Goal: Check status

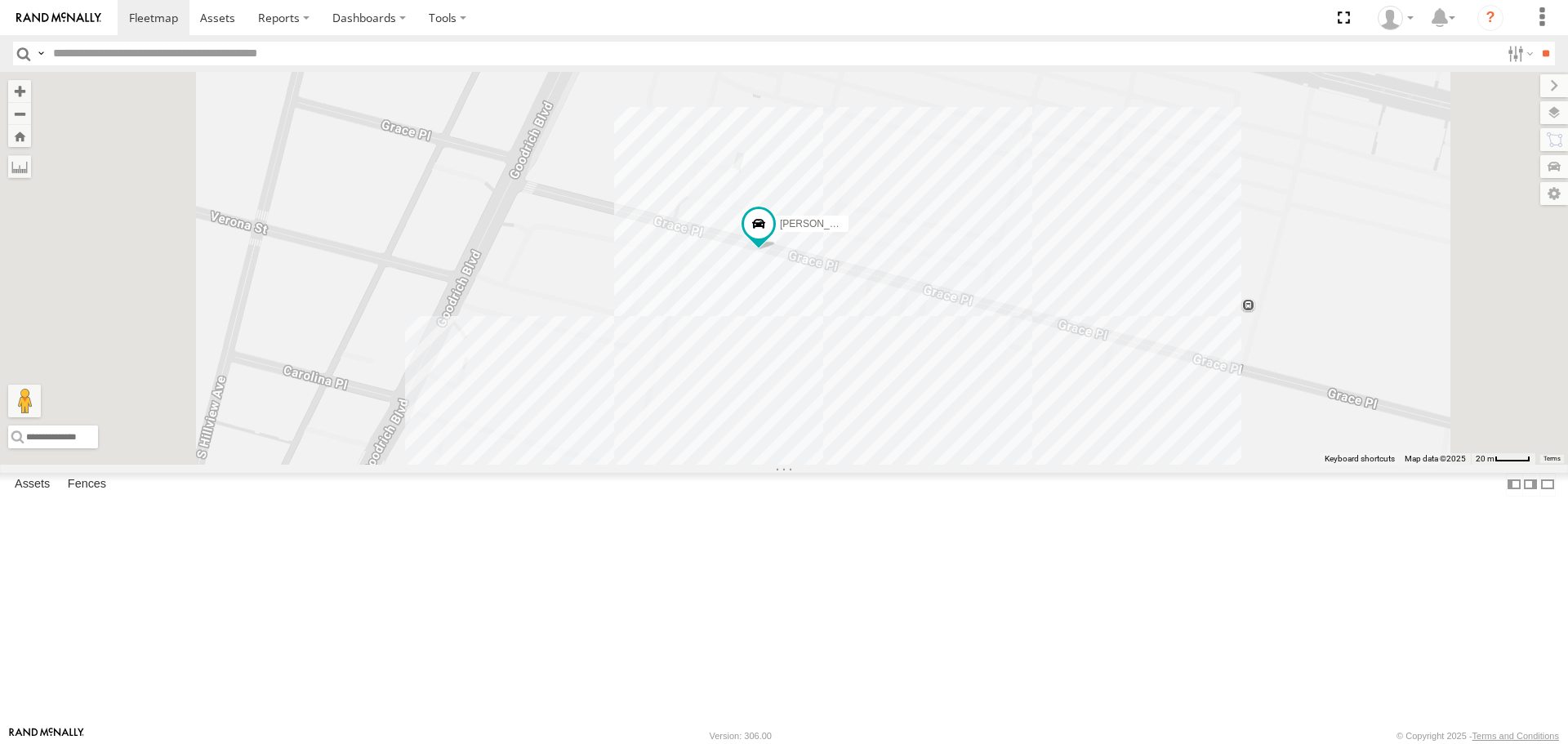
click at [942, 436] on div "TAXZ467188 377214/[PERSON_NAME]/272077 [PERSON_NAME]-1632 [PERSON_NAME]/T-1627 …" at bounding box center [784, 268] width 1568 height 392
click at [1195, 273] on div "TAXZ467188 377214/[PERSON_NAME]/272077 [PERSON_NAME]-1632 [PERSON_NAME]/T-1627 …" at bounding box center [784, 268] width 1568 height 392
click at [860, 230] on span "[PERSON_NAME]" at bounding box center [821, 225] width 81 height 11
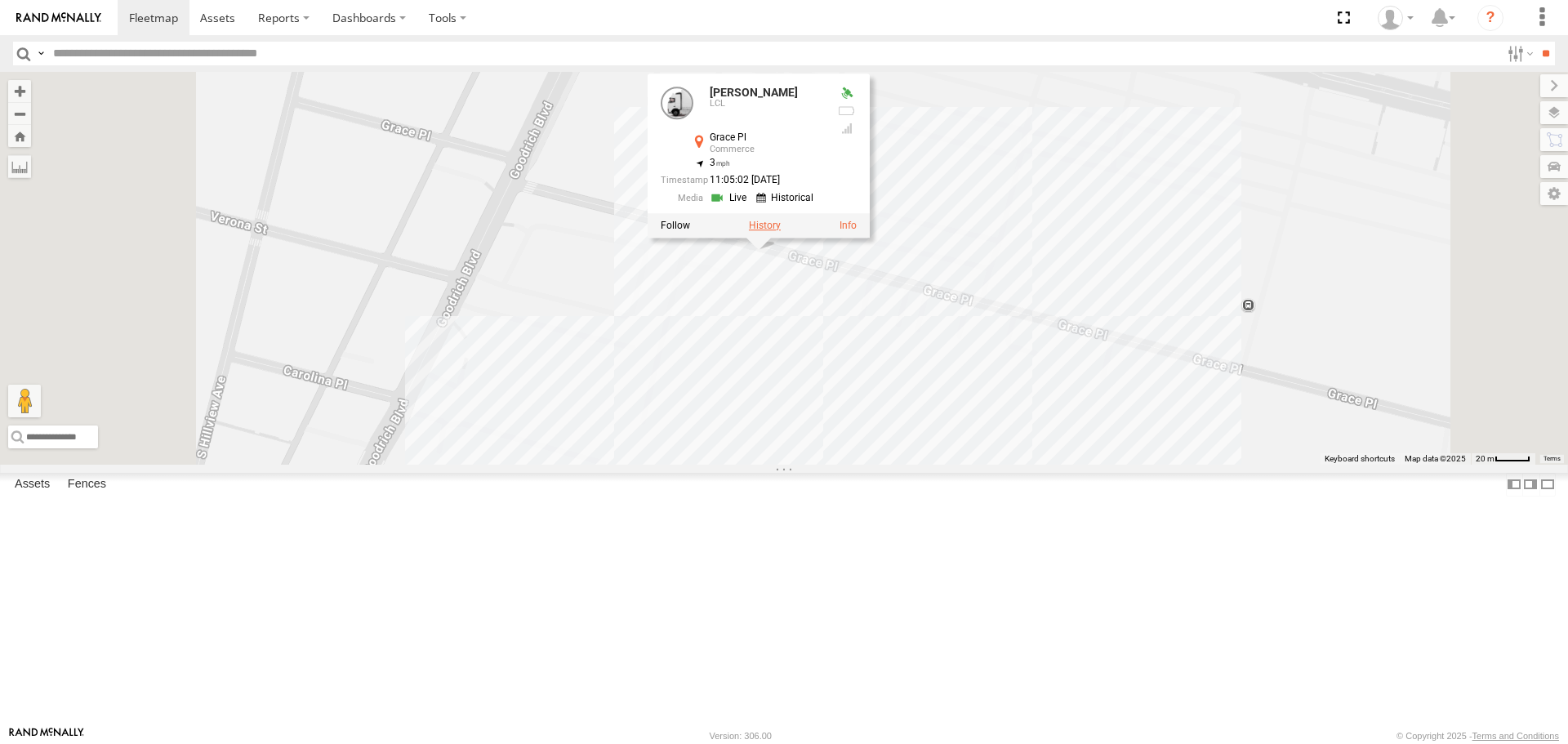
click at [781, 232] on label at bounding box center [765, 226] width 32 height 11
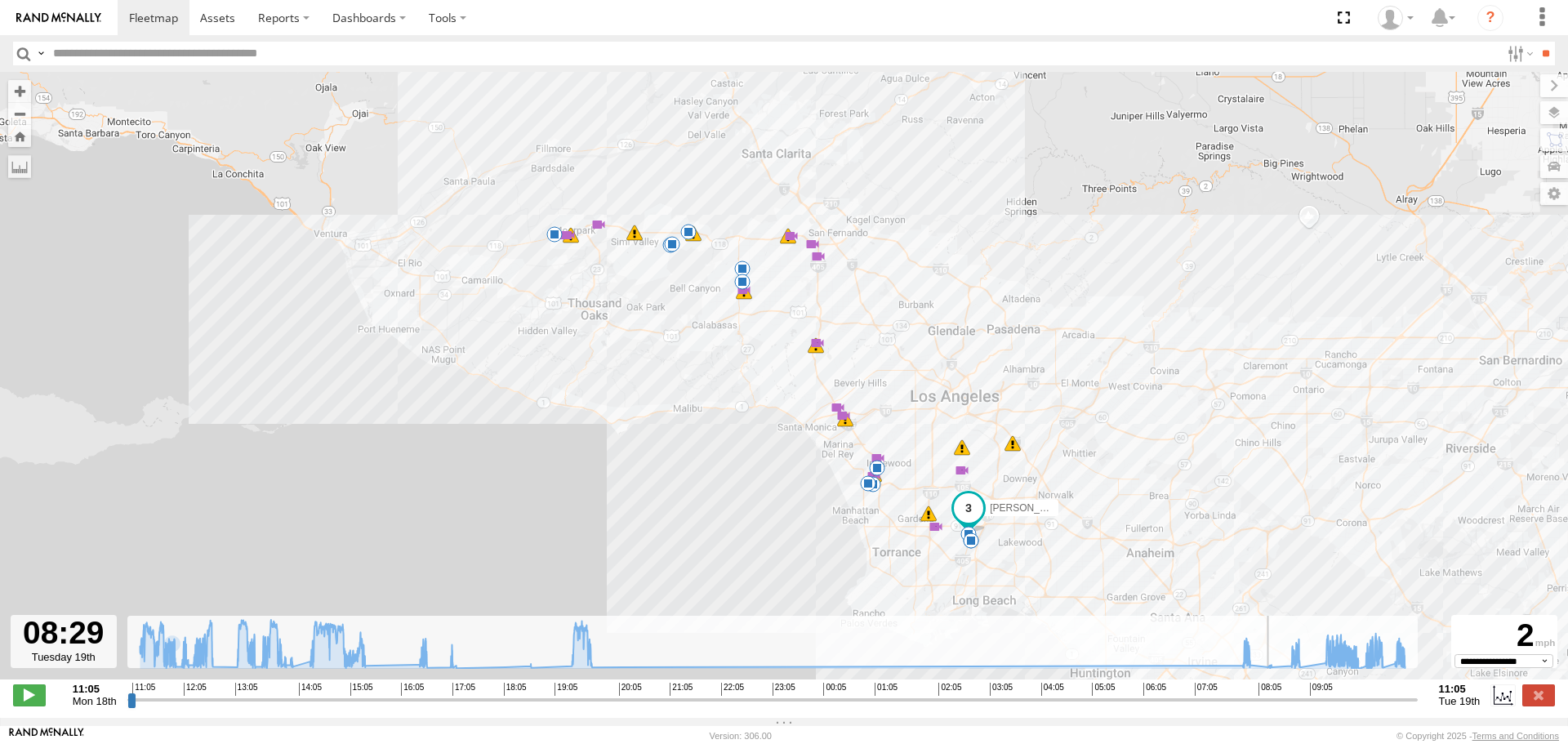
drag, startPoint x: 131, startPoint y: 709, endPoint x: 1186, endPoint y: 615, distance: 1059.2
click at [1274, 692] on input "range" at bounding box center [772, 699] width 1291 height 16
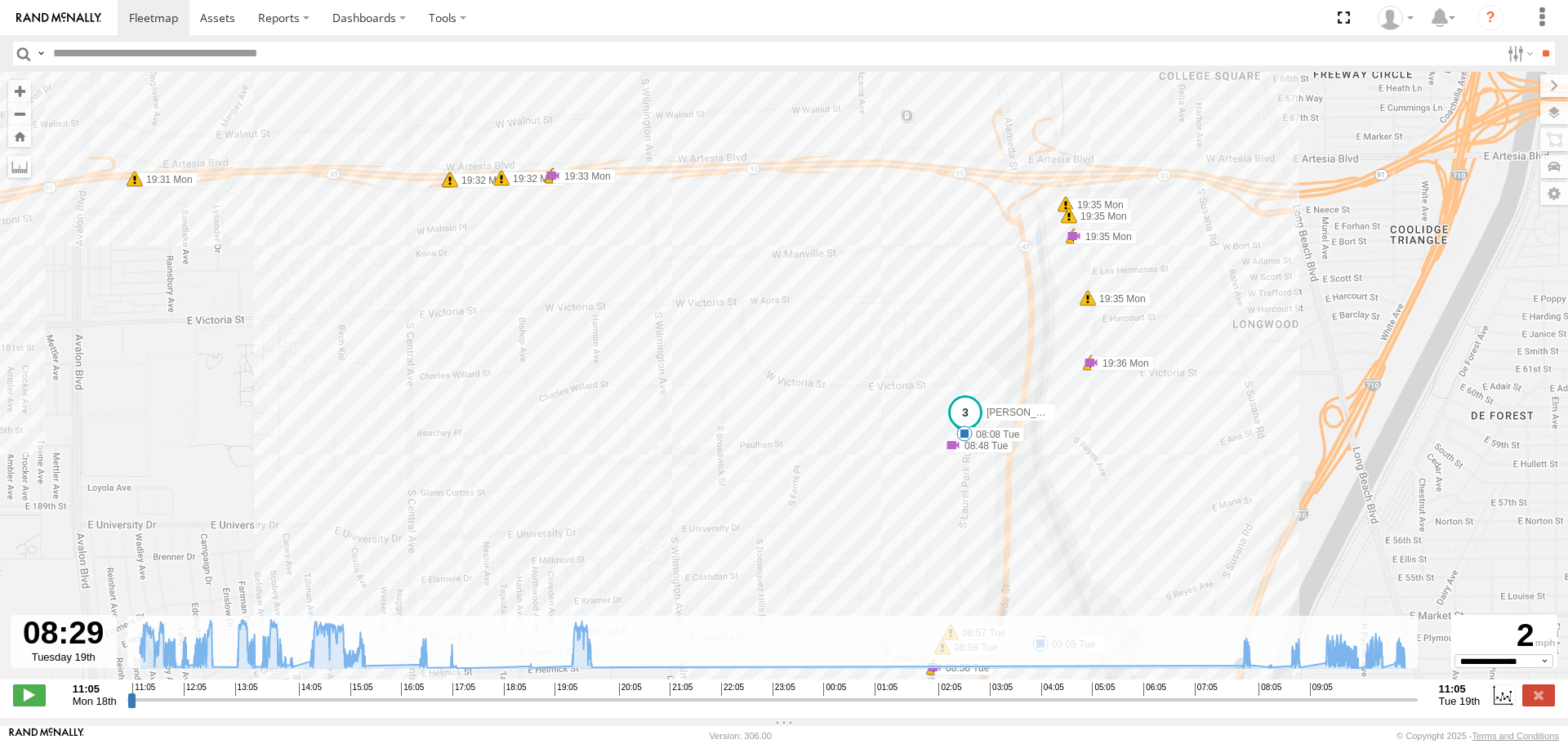
drag, startPoint x: 1039, startPoint y: 488, endPoint x: 840, endPoint y: 436, distance: 205.7
click at [840, 436] on div "[PERSON_NAME] 11:09 Mon 11:46 Mon 12:00 Mon 12:27 Mon 13:12 Mon 13:16 Mon 13:25…" at bounding box center [784, 384] width 1568 height 624
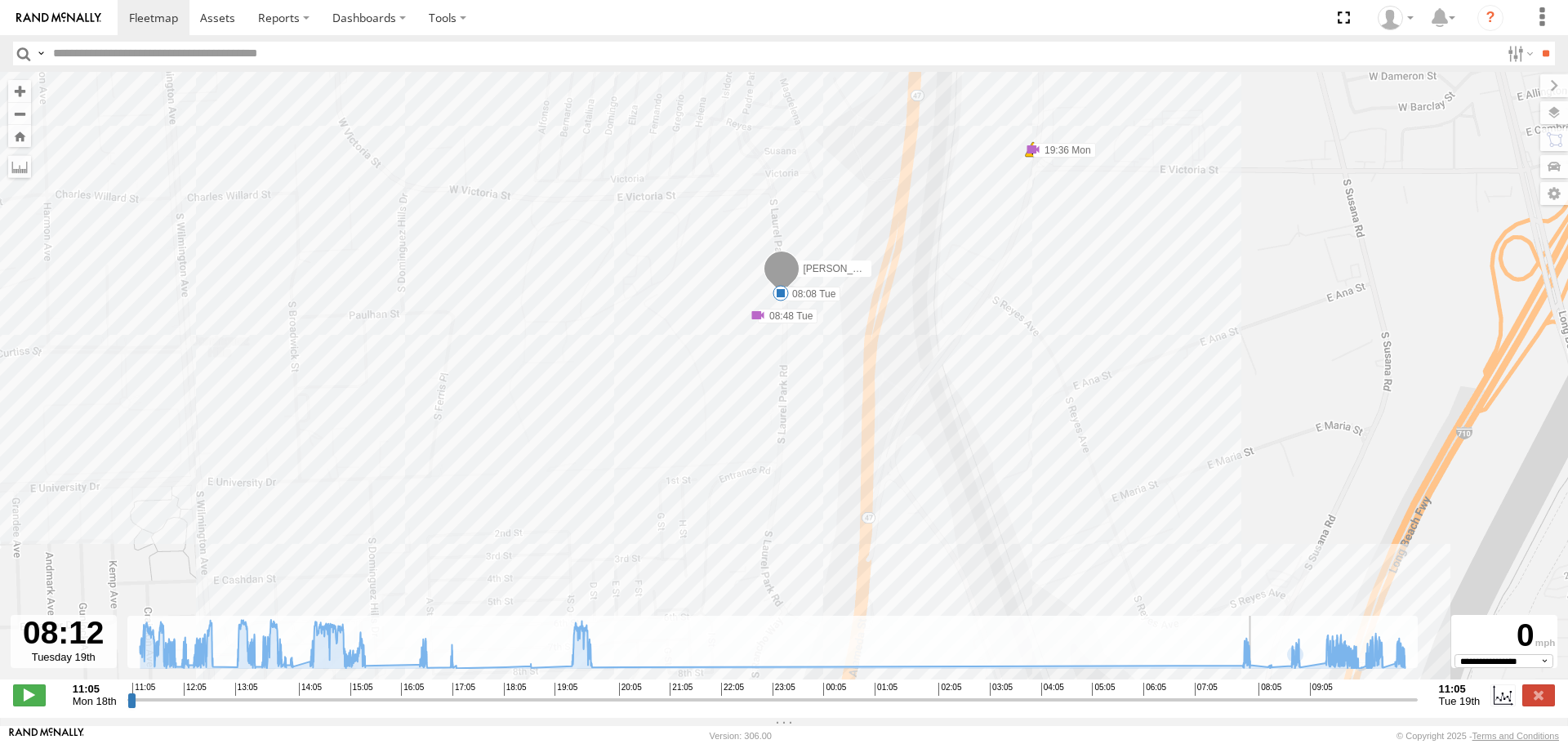
drag, startPoint x: 1274, startPoint y: 705, endPoint x: 1258, endPoint y: 677, distance: 32.2
click at [1258, 692] on input "range" at bounding box center [772, 699] width 1291 height 16
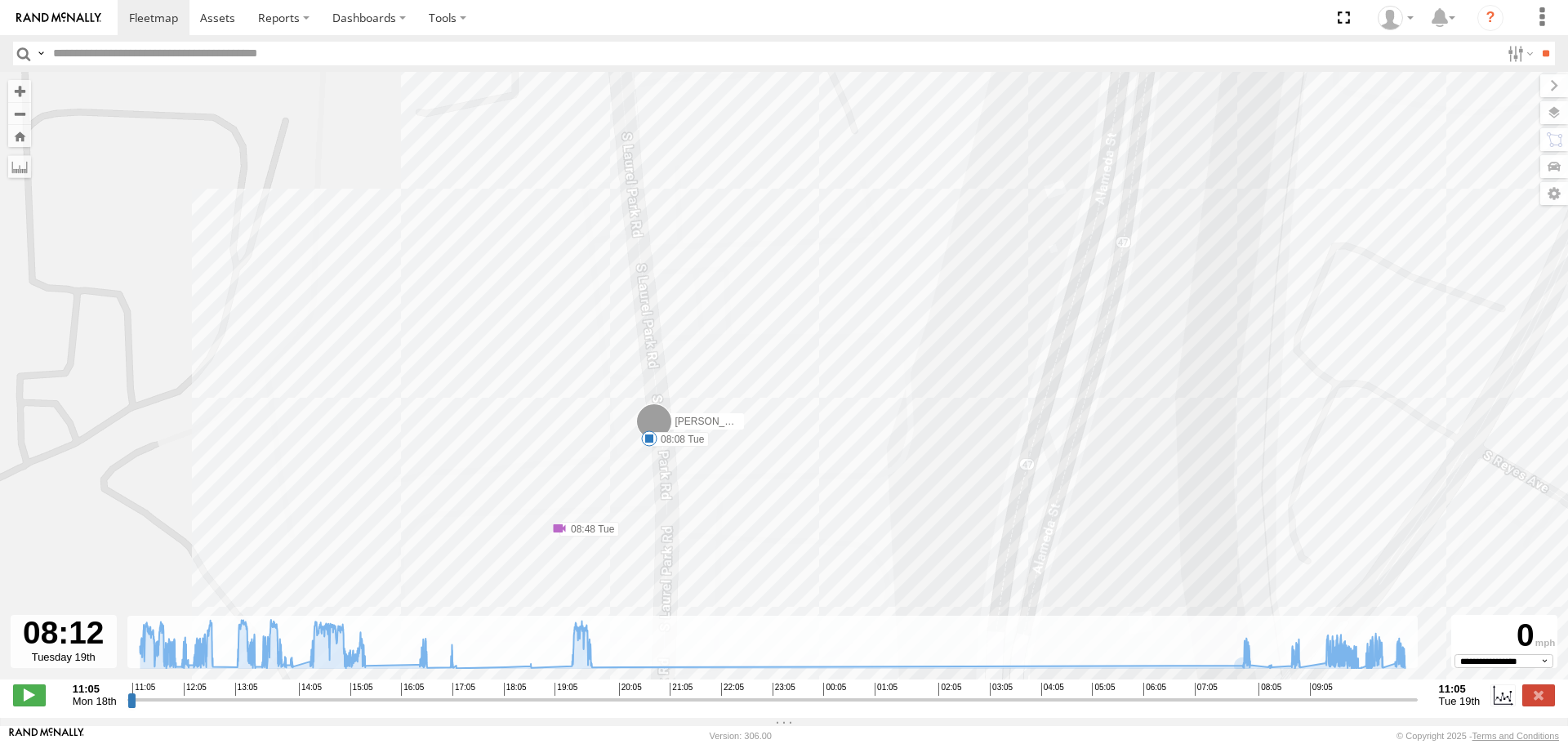
drag, startPoint x: 776, startPoint y: 261, endPoint x: 776, endPoint y: 499, distance: 238.0
click at [776, 499] on div "[PERSON_NAME] 11:09 Mon 11:46 Mon 12:00 Mon 12:27 Mon 13:12 Mon 13:16 Mon 13:25…" at bounding box center [784, 384] width 1568 height 624
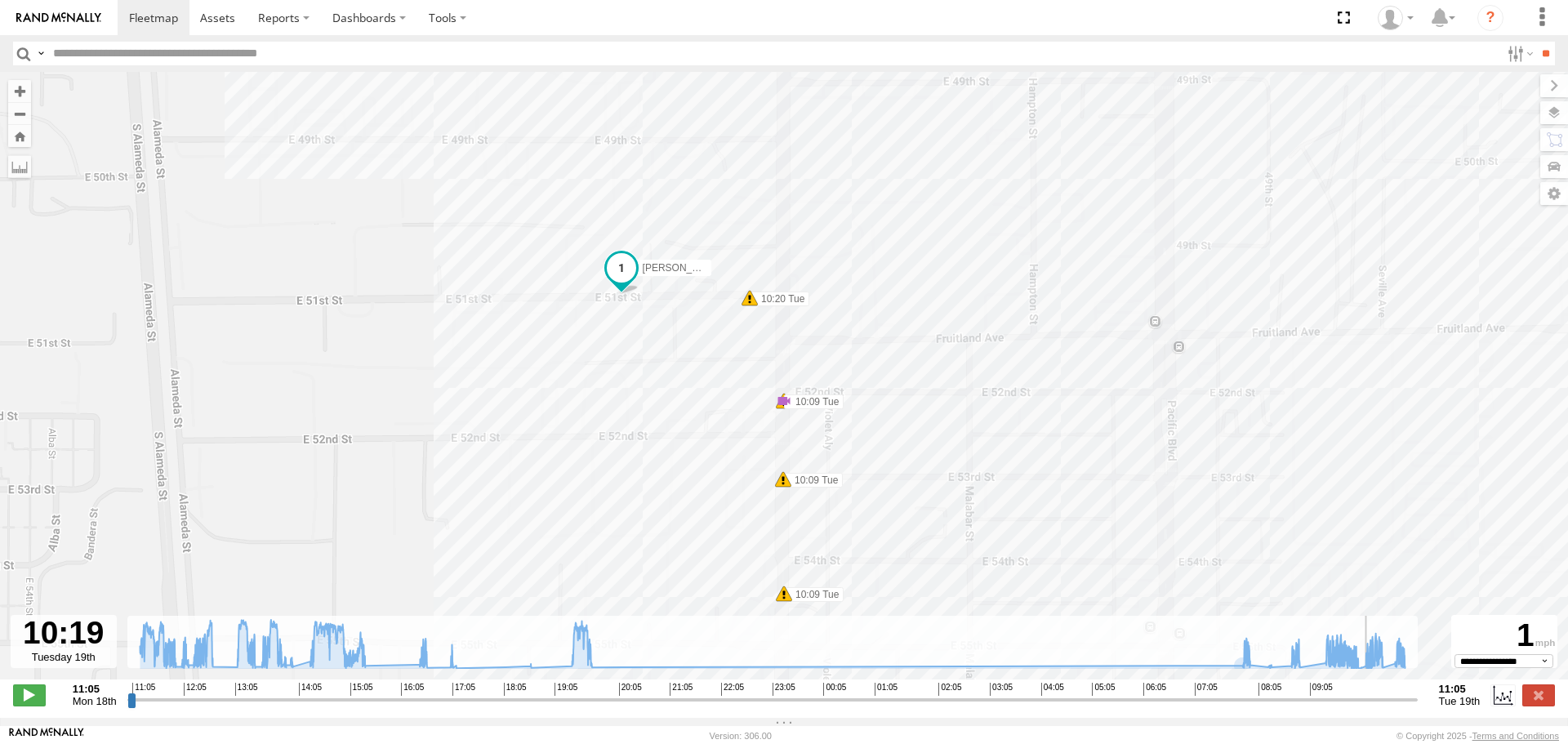
drag, startPoint x: 1260, startPoint y: 711, endPoint x: 1372, endPoint y: 692, distance: 113.6
click at [1372, 692] on input "range" at bounding box center [772, 699] width 1291 height 16
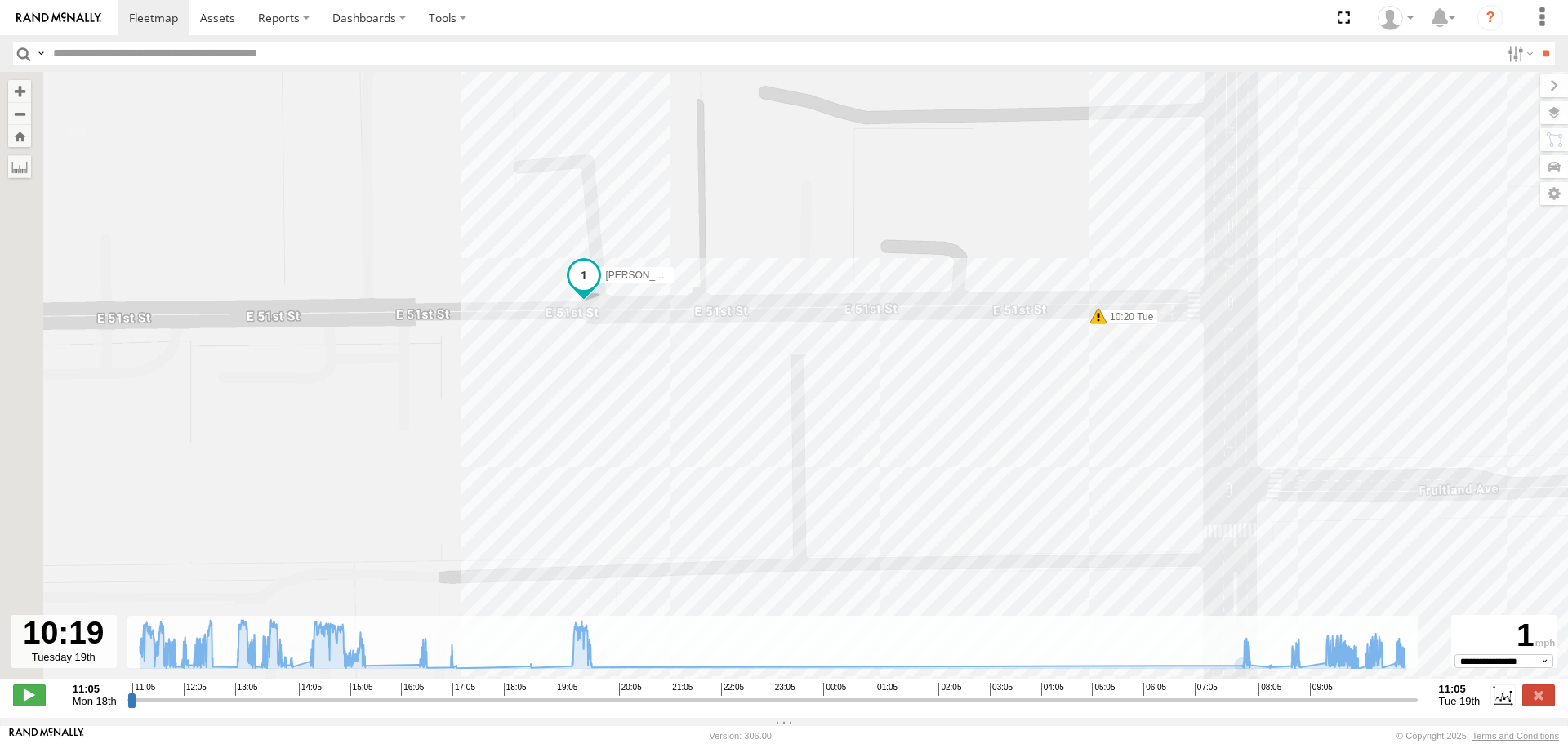
drag, startPoint x: 556, startPoint y: 215, endPoint x: 848, endPoint y: 478, distance: 393.0
click at [843, 483] on div "[PERSON_NAME] 11:09 Mon 11:46 Mon 12:00 Mon 12:27 Mon 13:12 Mon 13:16 Mon 13:25…" at bounding box center [784, 384] width 1568 height 624
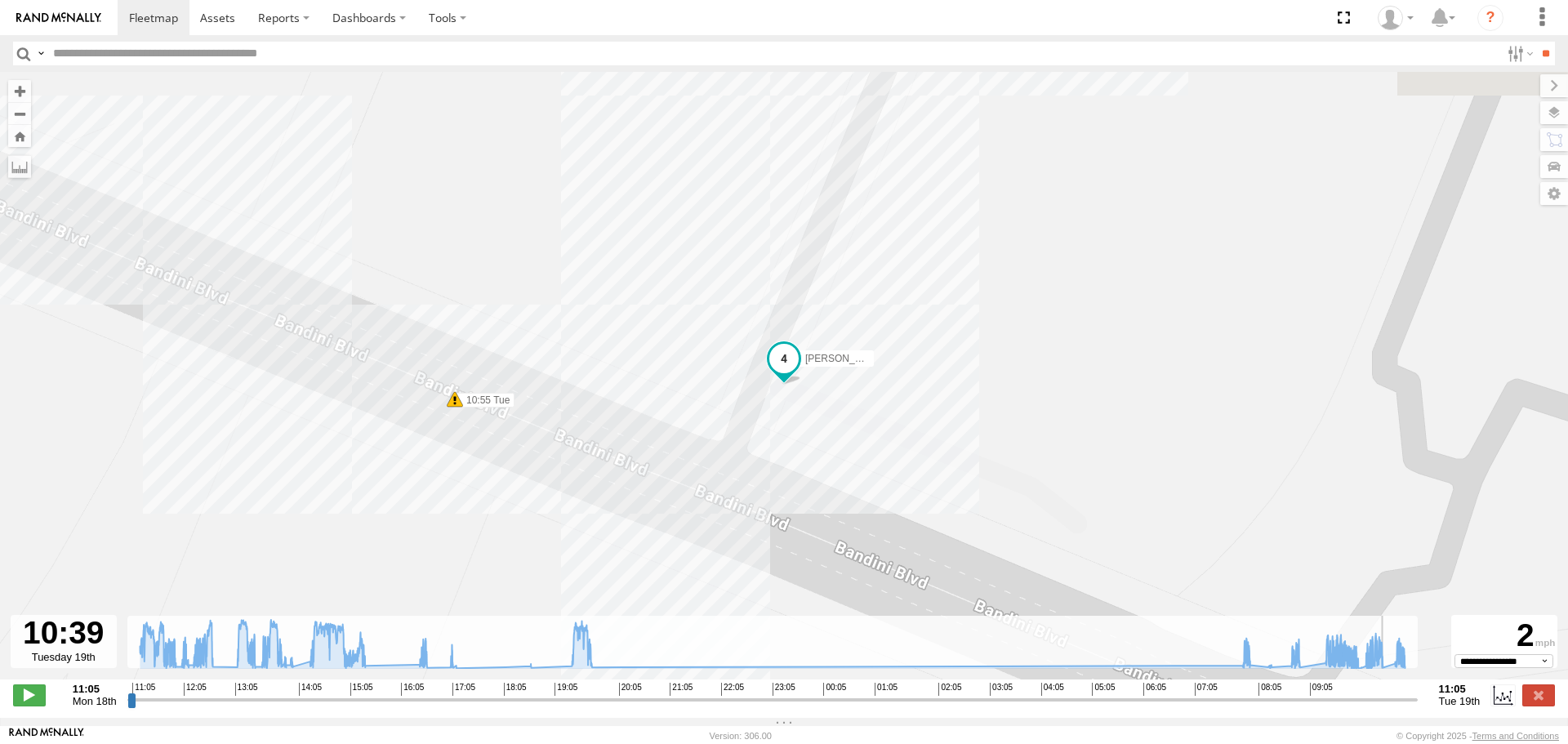
drag, startPoint x: 1374, startPoint y: 709, endPoint x: 1389, endPoint y: 709, distance: 15.0
click at [1389, 707] on input "range" at bounding box center [772, 699] width 1291 height 16
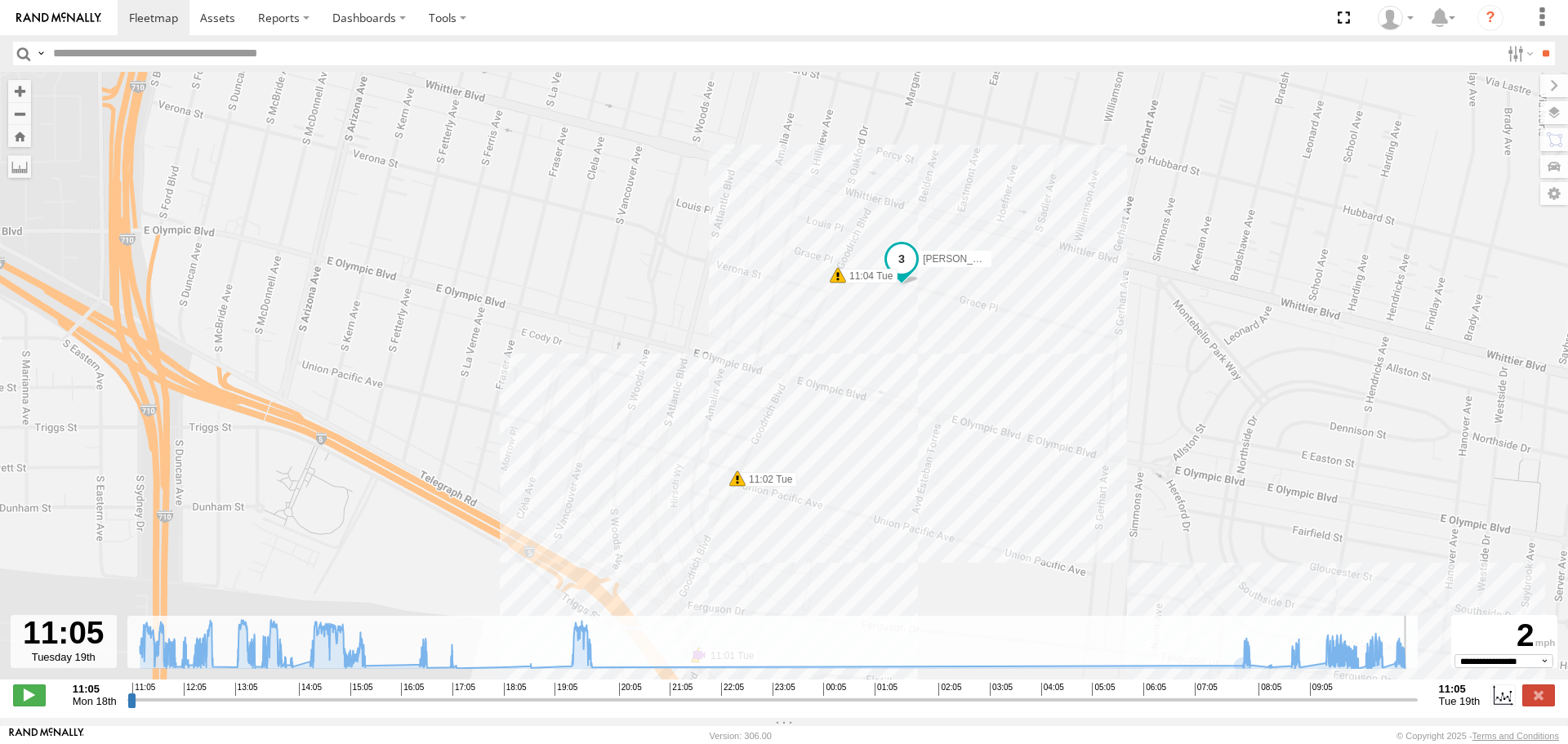
drag, startPoint x: 1390, startPoint y: 709, endPoint x: 1433, endPoint y: 682, distance: 50.8
type input "**********"
click at [1418, 692] on input "range" at bounding box center [772, 699] width 1291 height 16
click at [898, 310] on div "[PERSON_NAME] 11:09 Mon 11:46 Mon 12:00 Mon 12:27 Mon 13:12 Mon 13:16 Mon 13:25…" at bounding box center [784, 384] width 1568 height 624
click at [853, 399] on div "[PERSON_NAME] 11:09 Mon 11:46 Mon 12:00 Mon 12:27 Mon 13:12 Mon 13:16 Mon 13:25…" at bounding box center [784, 384] width 1568 height 624
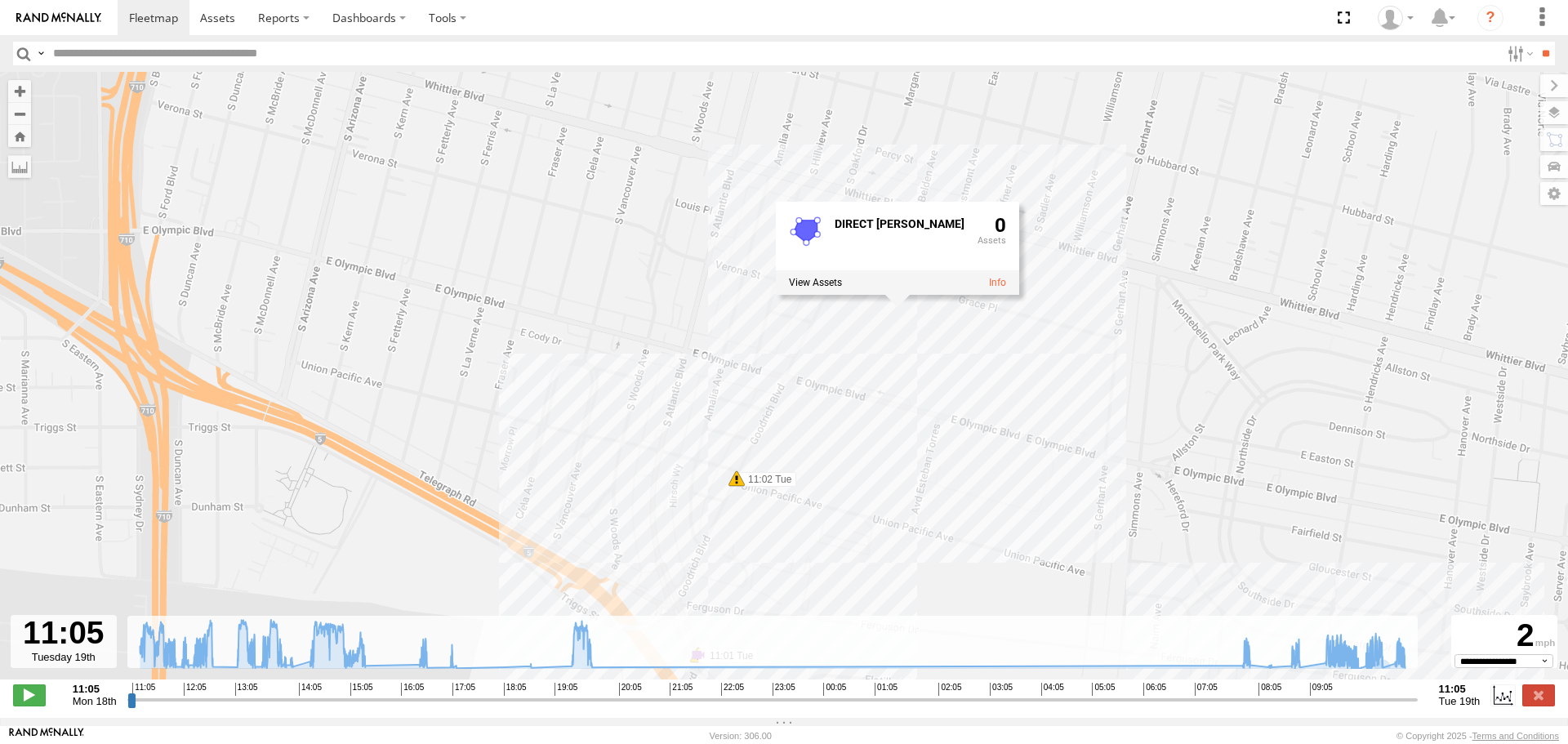
click at [827, 350] on div "[PERSON_NAME] 11:09 Mon 11:46 Mon 12:00 Mon 12:27 Mon 13:12 Mon 13:16 Mon 13:25…" at bounding box center [784, 384] width 1568 height 624
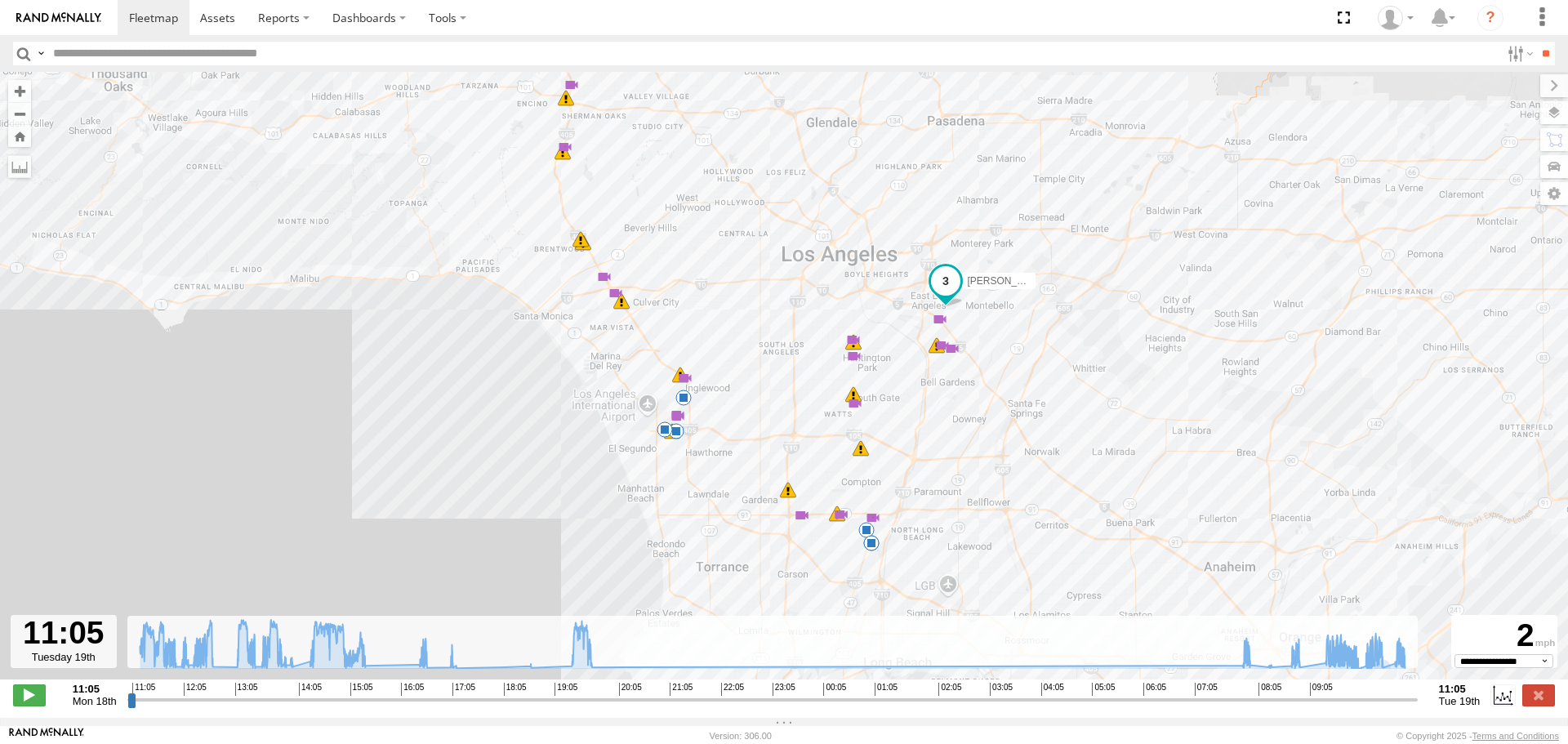
click at [55, 12] on img at bounding box center [59, 17] width 85 height 11
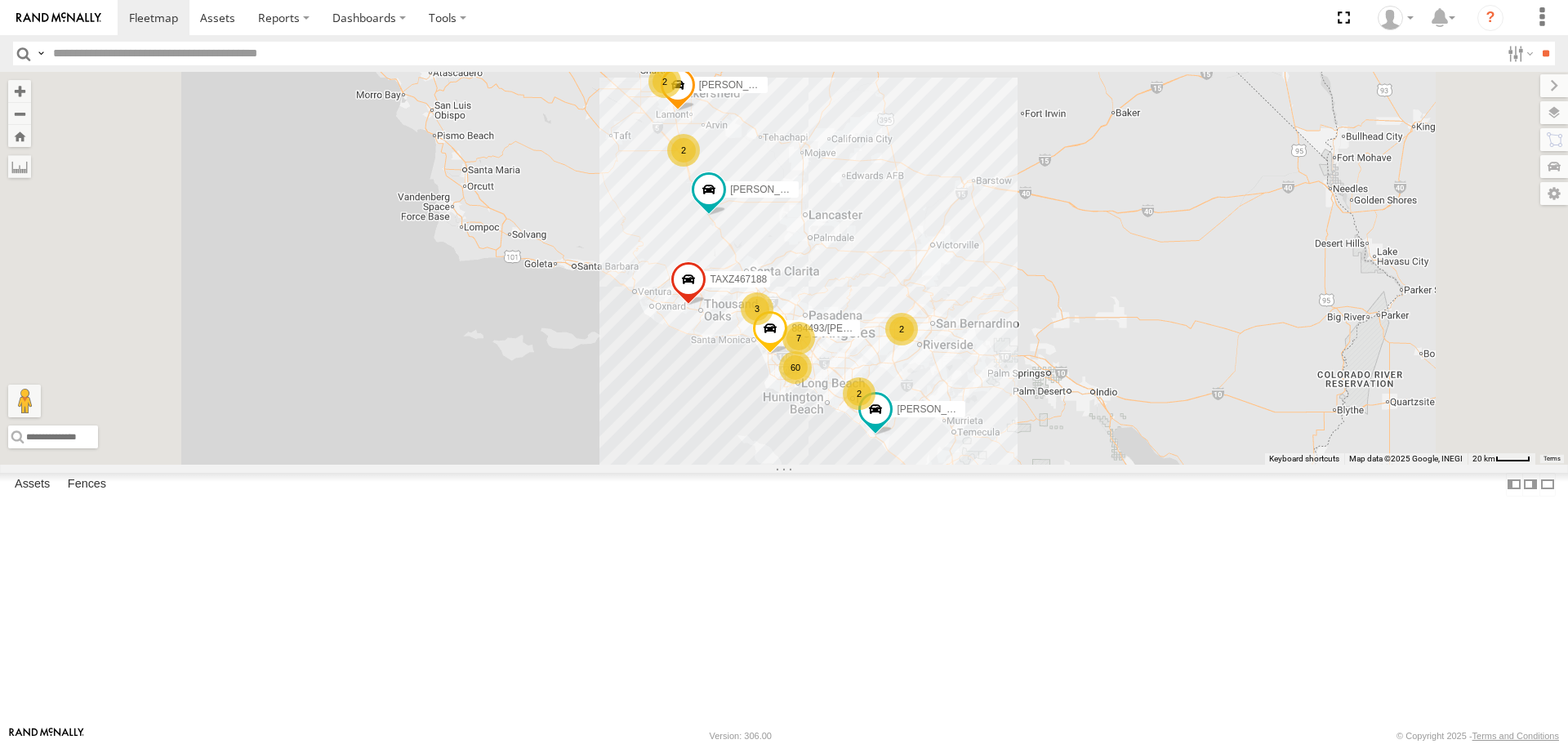
drag, startPoint x: 1269, startPoint y: 667, endPoint x: 1242, endPoint y: 659, distance: 28.2
click at [1269, 464] on div "LEVERN/T-1627 TAXZ467188 884493/RUDYS JUSTIN/T-1628 LARS/272077 60 2 7 2 3 2 2" at bounding box center [784, 268] width 1568 height 392
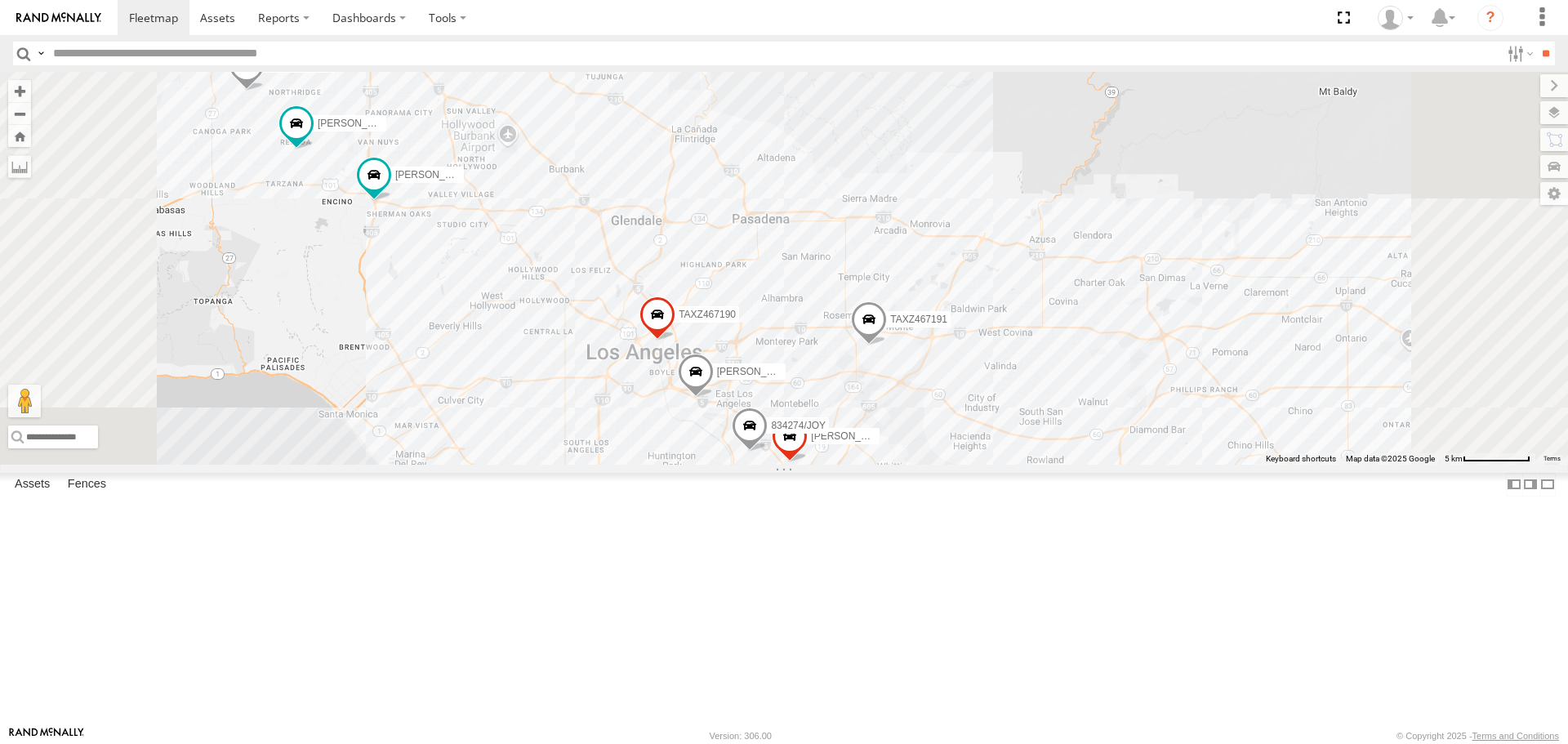
drag, startPoint x: 1014, startPoint y: 609, endPoint x: 1024, endPoint y: 515, distance: 94.5
click at [1025, 464] on div "LEVERN/T-1627 TAXZ467188 884493/RUDYS JUSTIN/T-1628 LARS/272077 LARS/T-1623 KEN…" at bounding box center [784, 268] width 1568 height 392
